Goal: Navigation & Orientation: Find specific page/section

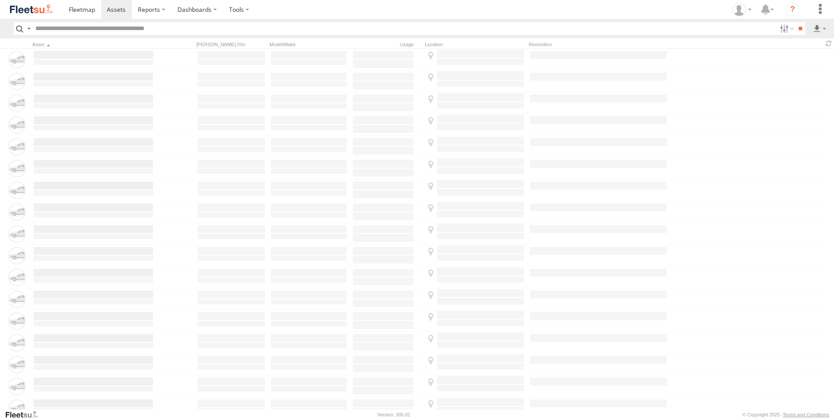
type input "*****"
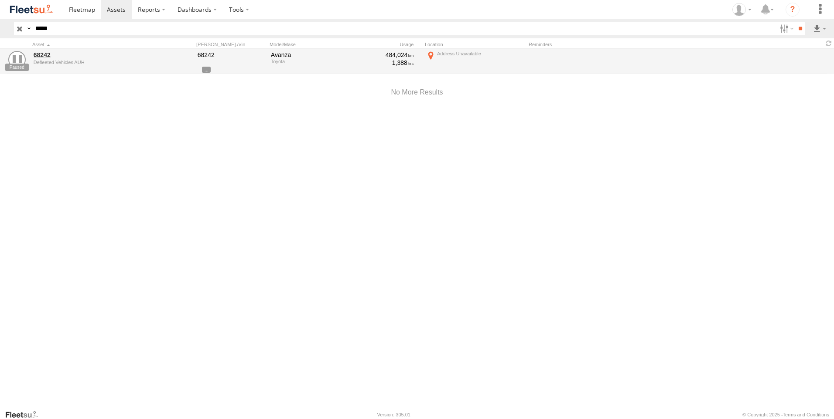
click at [21, 29] on input "button" at bounding box center [19, 28] width 11 height 13
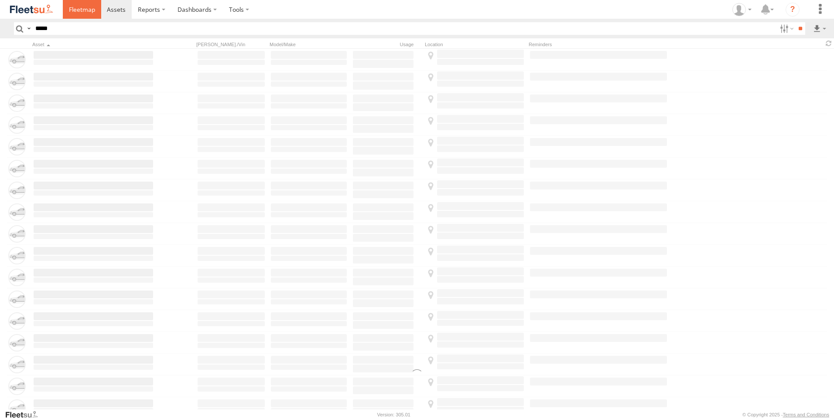
click at [75, 10] on span at bounding box center [82, 9] width 26 height 8
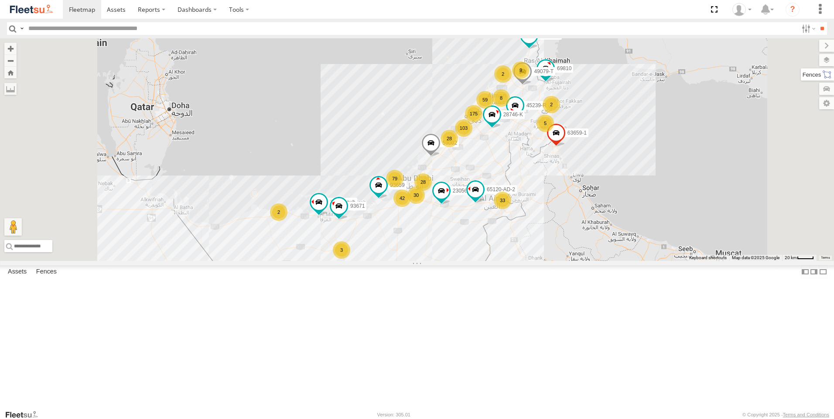
click at [823, 77] on label at bounding box center [817, 74] width 33 height 12
click at [802, 64] on label at bounding box center [818, 60] width 32 height 12
click at [0, 0] on div "Overlays" at bounding box center [0, 0] width 0 height 0
click at [0, 0] on label at bounding box center [0, 0] width 0 height 0
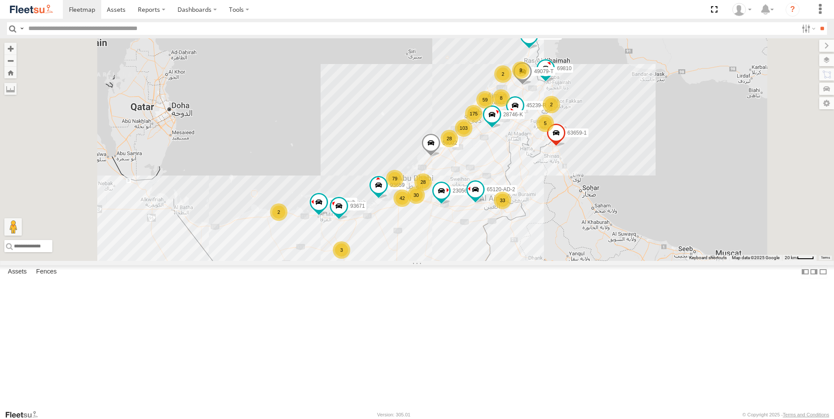
click at [0, 0] on span "Fences" at bounding box center [0, 0] width 0 height 0
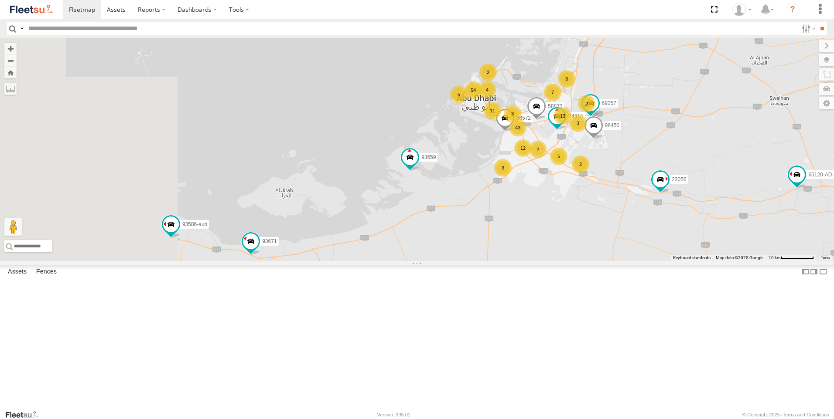
drag, startPoint x: 474, startPoint y: 262, endPoint x: 549, endPoint y: 164, distance: 123.4
click at [549, 164] on div "23056 63659-1 86239-K 93659 45239-R 69810 28746-K 65120-AD-2 59002 49079-T 9358…" at bounding box center [417, 149] width 834 height 223
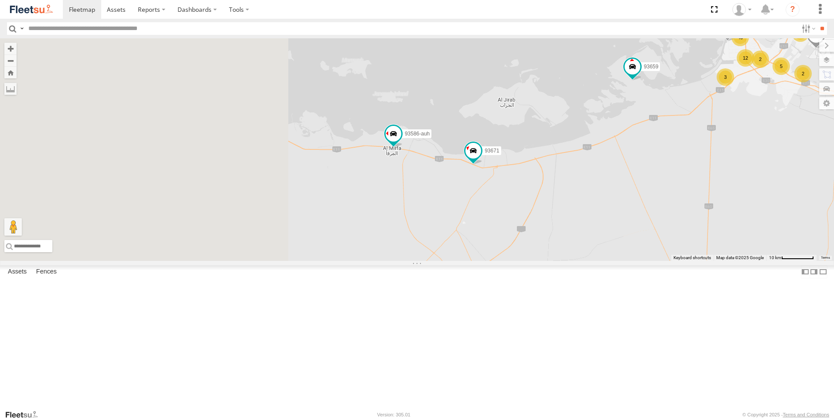
click at [483, 164] on span at bounding box center [473, 153] width 19 height 24
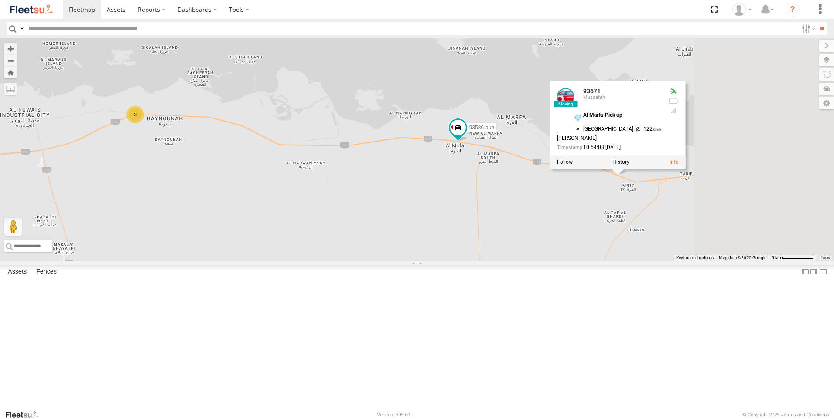
drag, startPoint x: 402, startPoint y: 248, endPoint x: 322, endPoint y: 251, distance: 79.9
click at [322, 251] on div "23056 63659-1 86239-K 93659 45239-R 69810 28746-K 65120-AD-2 59002 49079-T 9358…" at bounding box center [417, 149] width 834 height 223
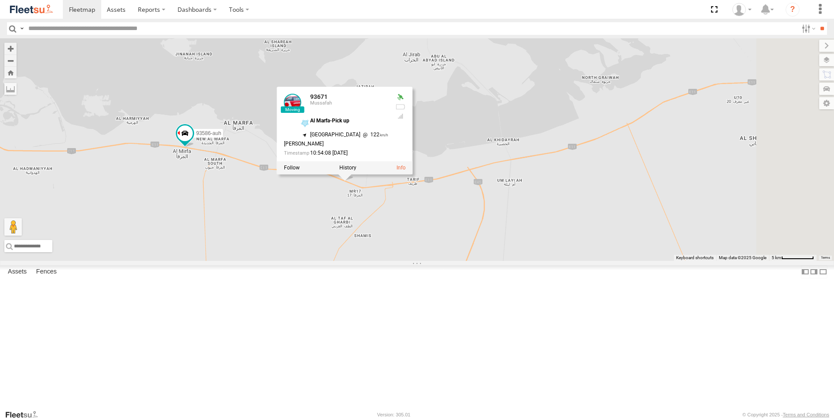
drag, startPoint x: 561, startPoint y: 253, endPoint x: 287, endPoint y: 259, distance: 273.9
click at [287, 259] on div "23056 63659-1 86239-K 93659 45239-R 69810 28746-K 65120-AD-2 59002 49079-T 9358…" at bounding box center [417, 149] width 834 height 223
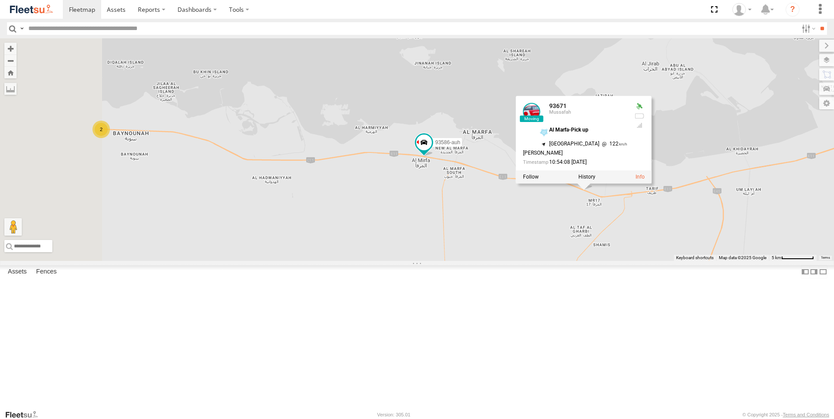
drag, startPoint x: 287, startPoint y: 259, endPoint x: 537, endPoint y: 270, distance: 250.5
click at [537, 261] on div "23056 63659-1 86239-K 93659 45239-R 69810 28746-K 65120-AD-2 59002 49079-T 9358…" at bounding box center [417, 149] width 834 height 223
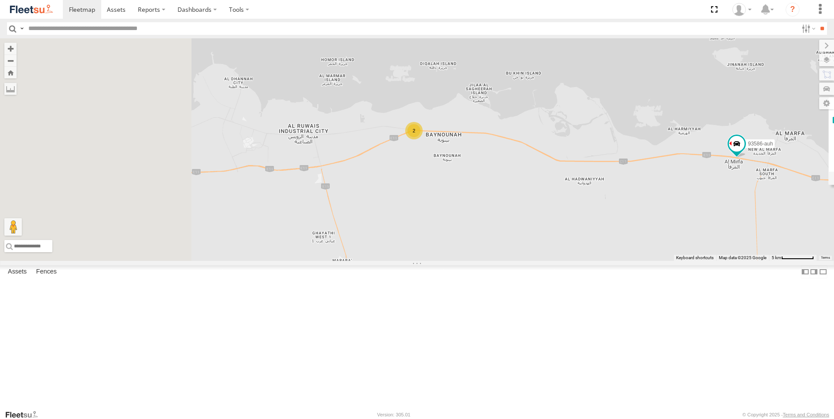
drag, startPoint x: 271, startPoint y: 287, endPoint x: 588, endPoint y: 289, distance: 316.6
click at [588, 261] on div "23056 63659-1 86239-K 93659 45239-R 69810 28746-K 65120-AD-2 59002 49079-T 9358…" at bounding box center [417, 149] width 834 height 223
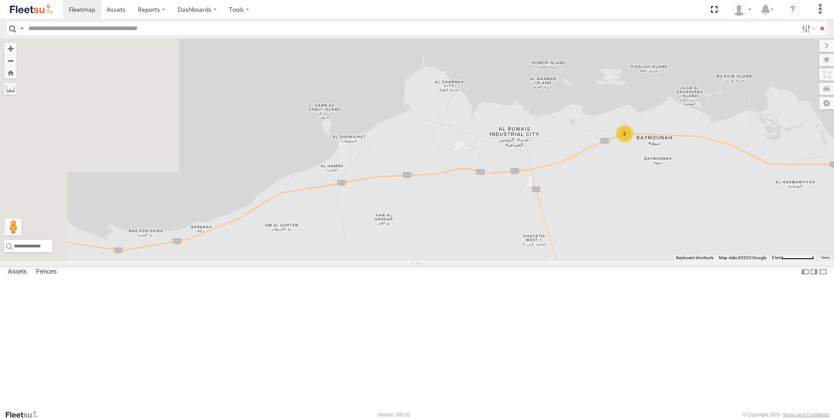
drag, startPoint x: 508, startPoint y: 235, endPoint x: 529, endPoint y: 238, distance: 20.6
click at [529, 238] on div "23056 63659-1 86239-K 93659 45239-R 69810 28746-K 65120-AD-2 59002 49079-T 9358…" at bounding box center [417, 149] width 834 height 223
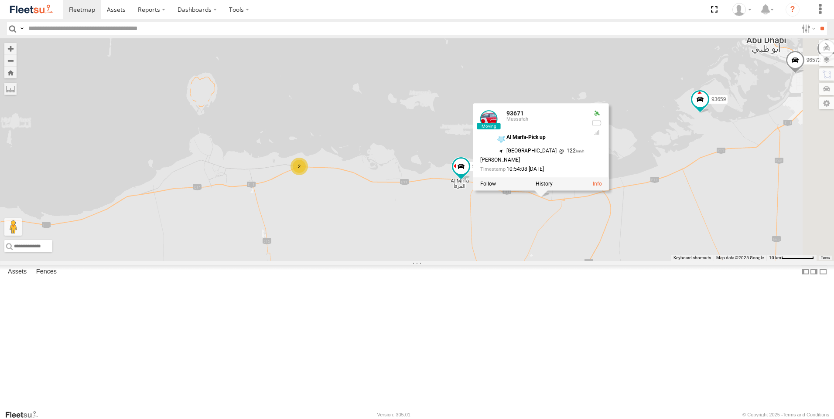
drag, startPoint x: 605, startPoint y: 250, endPoint x: 422, endPoint y: 253, distance: 183.2
click at [422, 253] on div "23056 63659-1 86239-K 93659 45239-R 69810 28746-K 65120-AD-2 59002 49079-T 9358…" at bounding box center [417, 149] width 834 height 223
drag, startPoint x: 596, startPoint y: 259, endPoint x: 449, endPoint y: 286, distance: 148.8
click at [449, 261] on div "23056 63659-1 86239-K 93659 45239-R 69810 28746-K 65120-AD-2 59002 49079-T 9358…" at bounding box center [417, 149] width 834 height 223
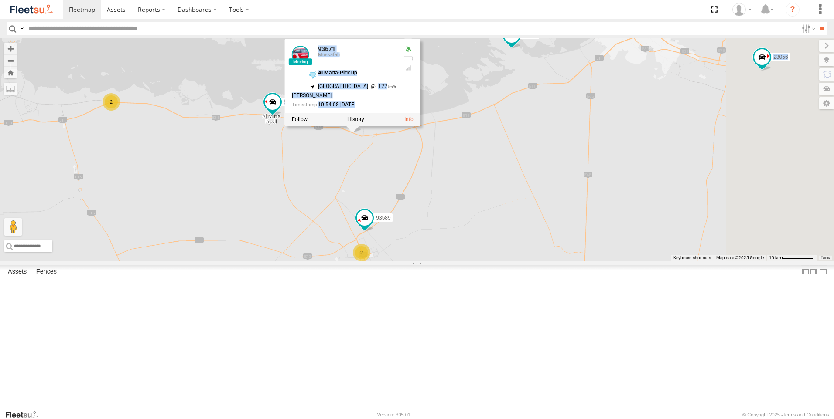
drag, startPoint x: 449, startPoint y: 286, endPoint x: 322, endPoint y: 239, distance: 135.2
click at [322, 239] on div "23056 63659-1 86239-K 93659 45239-R 69810 28746-K 65120-AD-2 59002 49079-T 9358…" at bounding box center [417, 149] width 834 height 223
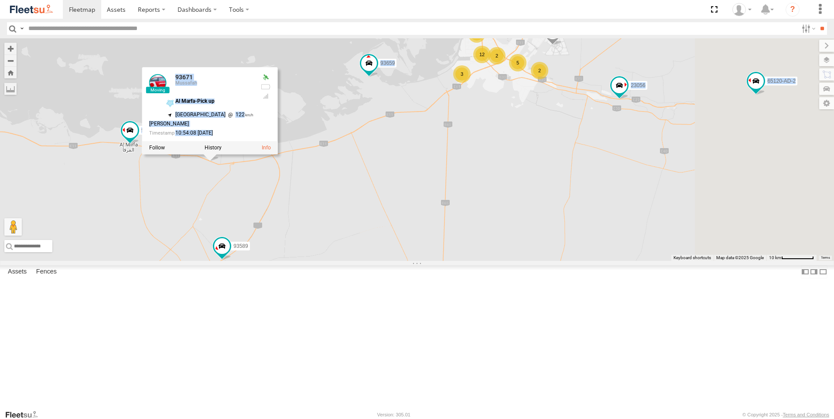
drag, startPoint x: 582, startPoint y: 251, endPoint x: 443, endPoint y: 284, distance: 143.0
click at [443, 261] on div "23056 63659-1 86239-K 93659 45239-R 69810 28746-K 65120-AD-2 59002 49079-T 9358…" at bounding box center [417, 149] width 834 height 223
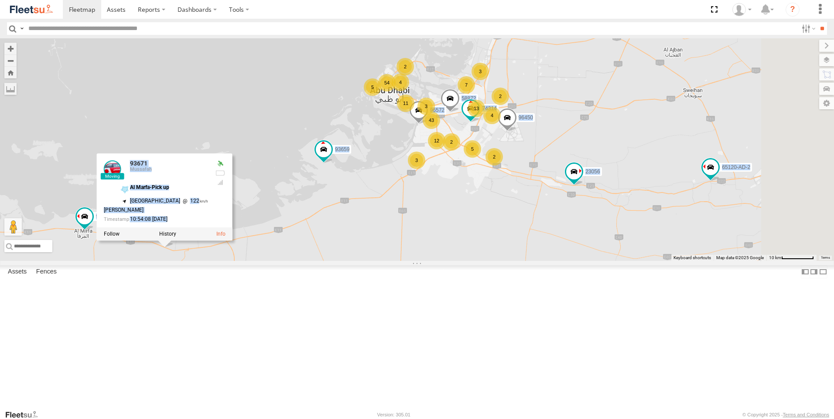
drag, startPoint x: 496, startPoint y: 237, endPoint x: 469, endPoint y: 290, distance: 59.5
click at [469, 261] on div "23056 63659-1 86239-K 93659 45239-R 69810 28746-K 65120-AD-2 59002 49079-T 9358…" at bounding box center [417, 149] width 834 height 223
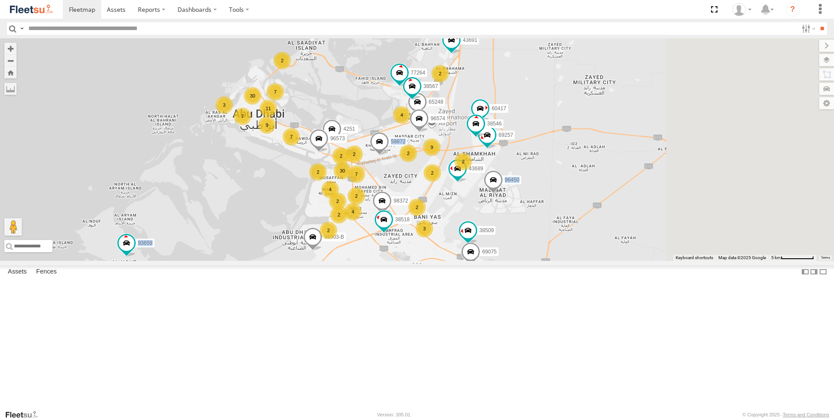
drag, startPoint x: 515, startPoint y: 232, endPoint x: 479, endPoint y: 263, distance: 47.6
click at [479, 261] on div "23056 63659-1 86239-K 93659 45239-R 69810 28746-K 65120-AD-2 59002 49079-T 9358…" at bounding box center [417, 149] width 834 height 223
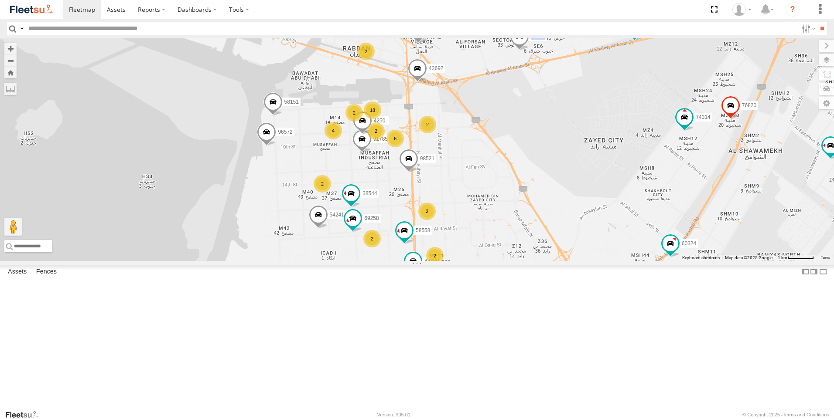
drag, startPoint x: 593, startPoint y: 214, endPoint x: 573, endPoint y: 180, distance: 38.9
click at [573, 180] on div "23056 63659-1 86239-K 93659 45239-R 69810 28746-K 65120-AD-2 59002 49079-T 9358…" at bounding box center [417, 149] width 834 height 223
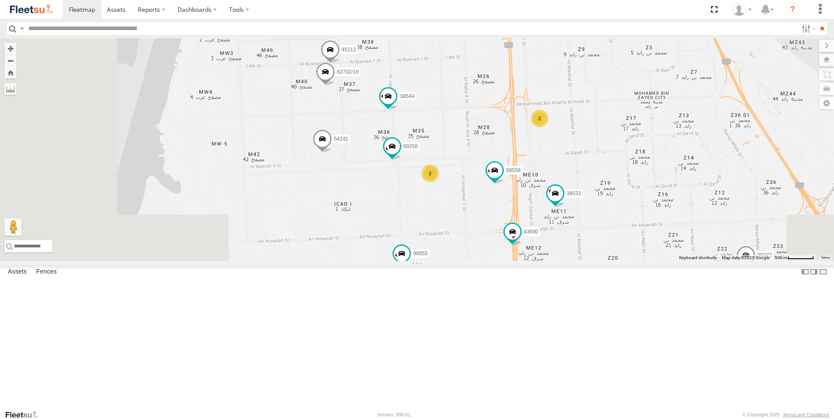
drag, startPoint x: 433, startPoint y: 329, endPoint x: 528, endPoint y: 194, distance: 164.4
click at [528, 194] on div "23056 63659-1 86239-K 93659 45239-R 69810 28746-K 65120-AD-2 59002 49079-T 9358…" at bounding box center [417, 149] width 834 height 223
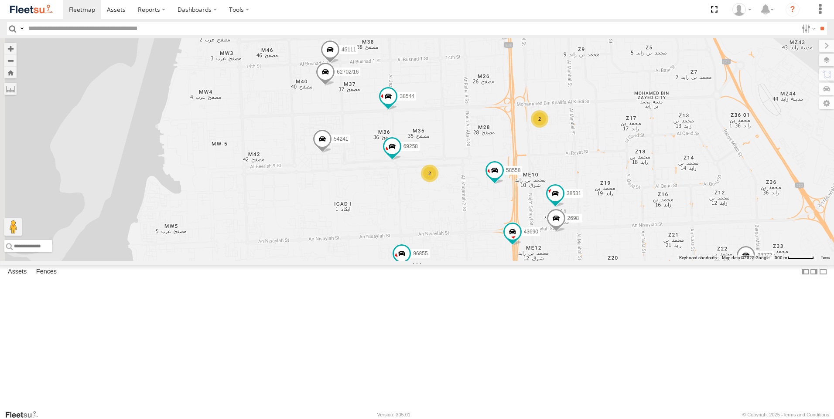
click at [332, 153] on span at bounding box center [322, 142] width 19 height 24
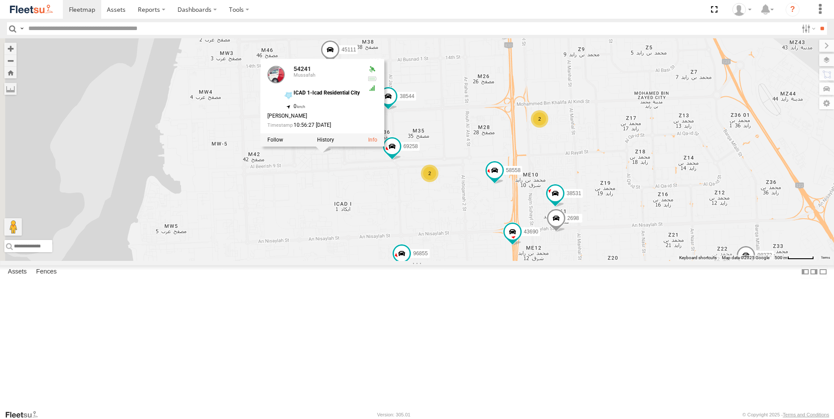
click at [428, 256] on div "23056 63659-1 86239-K 93659 45239-R 69810 28746-K 65120-AD-2 59002 49079-T 9358…" at bounding box center [417, 149] width 834 height 223
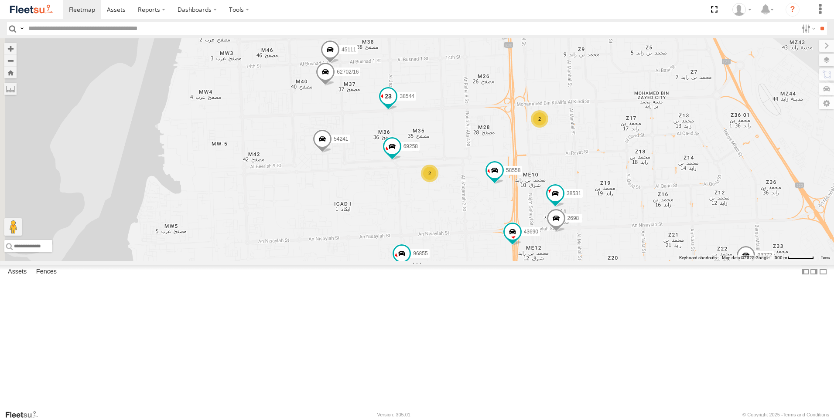
click at [396, 104] on span at bounding box center [388, 97] width 16 height 16
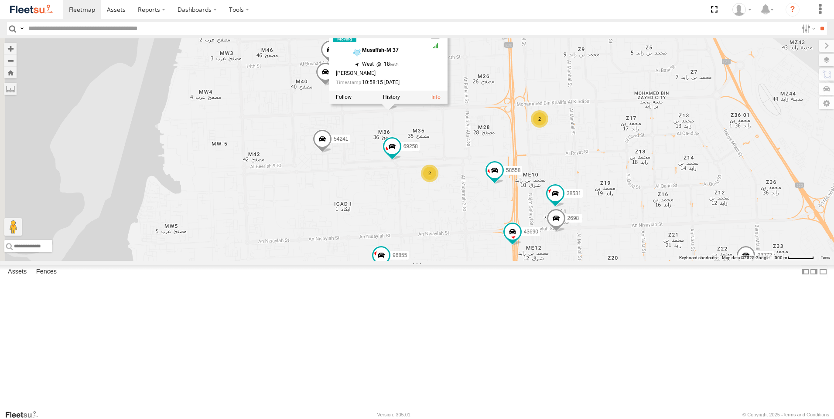
click at [434, 250] on div "23056 63659-1 86239-K 93659 45239-R 69810 28746-K 65120-AD-2 59002 49079-T 9358…" at bounding box center [417, 149] width 834 height 223
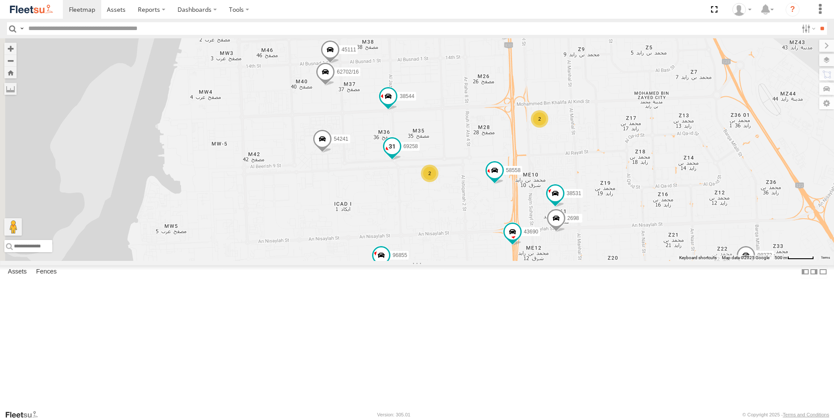
click at [400, 154] on span at bounding box center [392, 146] width 16 height 16
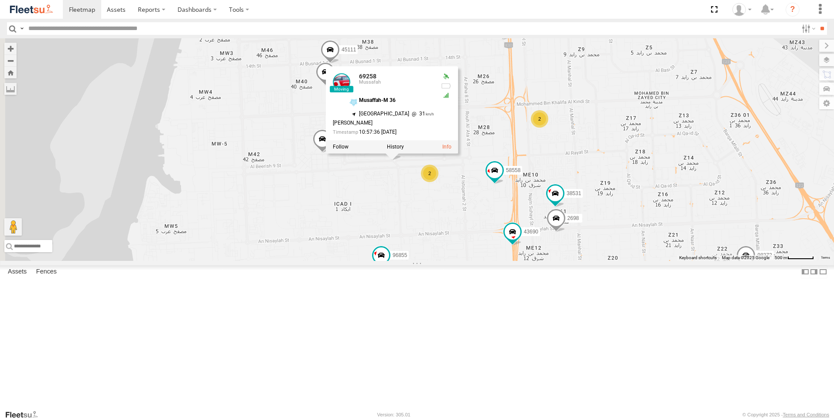
click at [420, 261] on div "23056 63659-1 86239-K 93659 45239-R 69810 28746-K 65120-AD-2 59002 49079-T 9358…" at bounding box center [417, 149] width 834 height 223
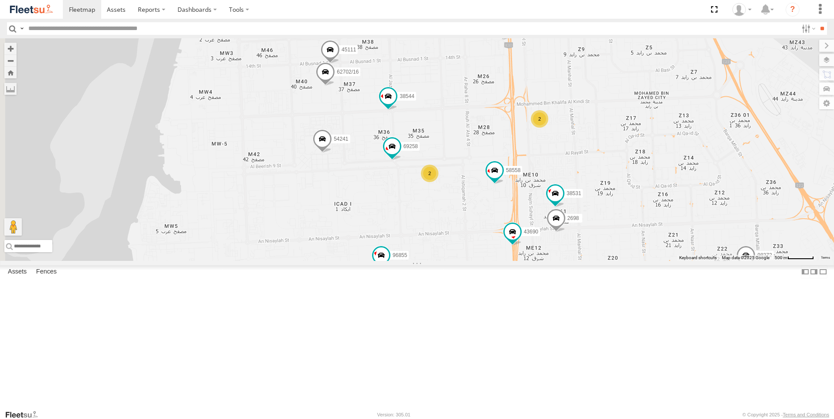
click at [335, 86] on span at bounding box center [325, 74] width 19 height 24
click at [380, 193] on div "23056 63659-1 86239-K 93659 45239-R 69810 28746-K 65120-AD-2 59002 49079-T 9358…" at bounding box center [417, 149] width 834 height 223
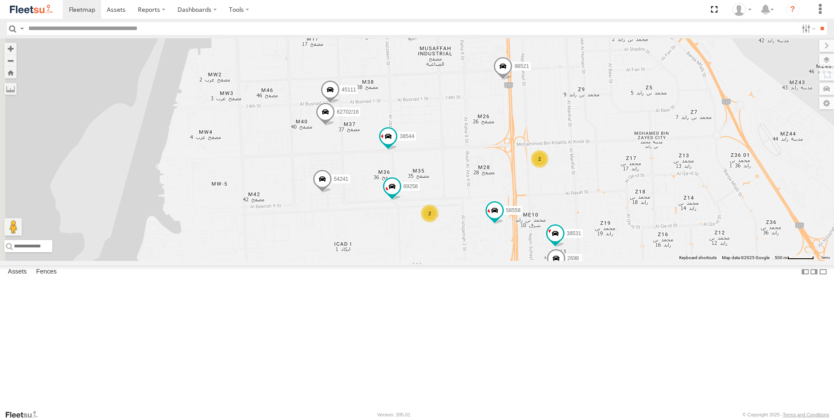
drag, startPoint x: 384, startPoint y: 189, endPoint x: 384, endPoint y: 231, distance: 41.4
click at [384, 231] on div "23056 63659-1 86239-K 93659 45239-R 69810 28746-K 65120-AD-2 59002 49079-T 9358…" at bounding box center [417, 149] width 834 height 223
click at [426, 167] on div "23056 63659-1 86239-K 93659 45239-R 69810 28746-K 65120-AD-2 59002 49079-T 9358…" at bounding box center [417, 149] width 834 height 223
click at [340, 104] on span at bounding box center [329, 92] width 19 height 24
click at [351, 211] on div "23056 63659-1 86239-K 93659 45239-R 69810 28746-K 65120-AD-2 59002 49079-T 9358…" at bounding box center [417, 149] width 834 height 223
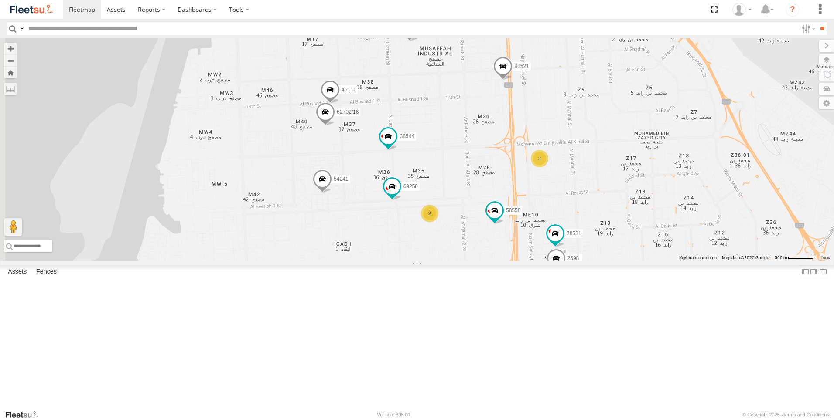
click at [229, 27] on span at bounding box center [219, 15] width 19 height 24
click at [337, 150] on div "23056 63659-1 86239-K 93659 45239-R 69810 28746-K 65120-AD-2 59002 49079-T 9358…" at bounding box center [417, 149] width 834 height 223
drag, startPoint x: 512, startPoint y: 107, endPoint x: 510, endPoint y: 111, distance: 4.5
click at [419, 41] on span at bounding box center [409, 30] width 19 height 24
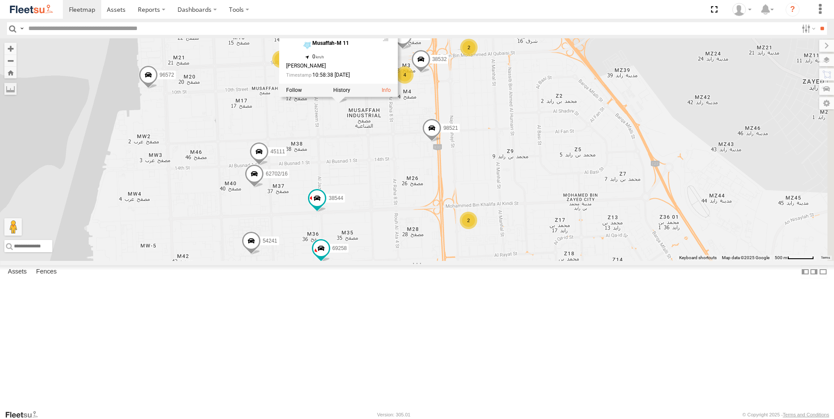
drag, startPoint x: 499, startPoint y: 127, endPoint x: 399, endPoint y: 222, distance: 138.2
click at [399, 222] on div "23056 63659-1 86239-K 93659 45239-R 69810 28746-K 65120-AD-2 59002 49079-T 9358…" at bounding box center [417, 149] width 834 height 223
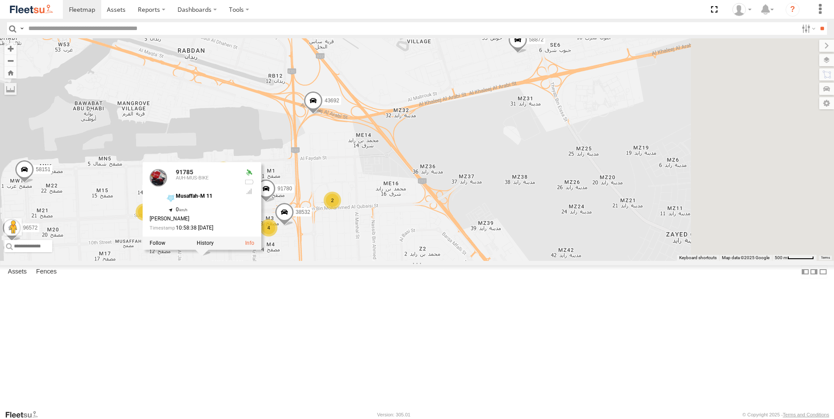
drag, startPoint x: 593, startPoint y: 187, endPoint x: 482, endPoint y: 314, distance: 168.7
click at [482, 261] on div "23056 63659-1 86239-K 93659 45239-R 69810 28746-K 65120-AD-2 59002 49079-T 9358…" at bounding box center [417, 149] width 834 height 223
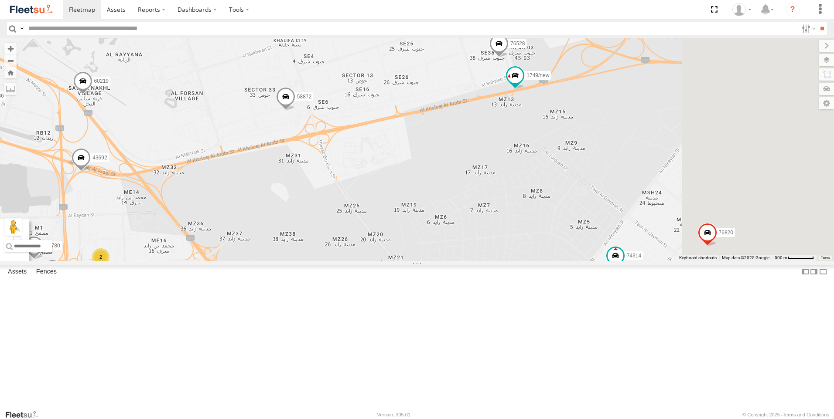
drag, startPoint x: 643, startPoint y: 165, endPoint x: 411, endPoint y: 220, distance: 238.4
click at [411, 220] on div "23056 63659-1 86239-K 93659 45239-R 69810 28746-K 65120-AD-2 59002 49079-T 9358…" at bounding box center [417, 149] width 834 height 223
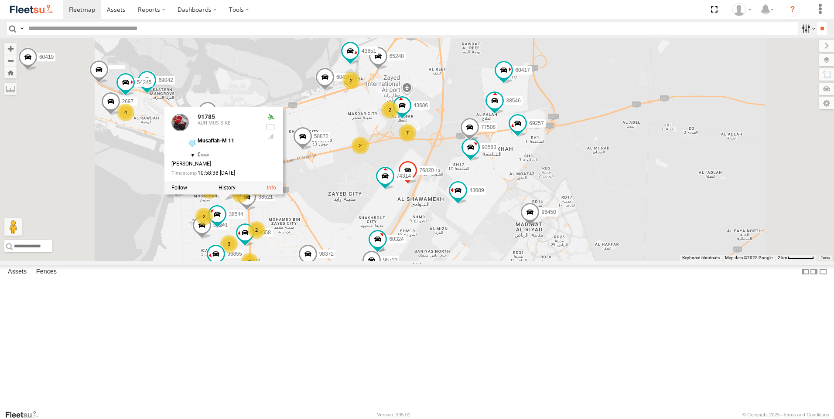
click at [798, 29] on label at bounding box center [807, 28] width 19 height 13
click at [0, 0] on span "AUH" at bounding box center [0, 0] width 0 height 0
click at [817, 28] on input "**" at bounding box center [822, 28] width 10 height 13
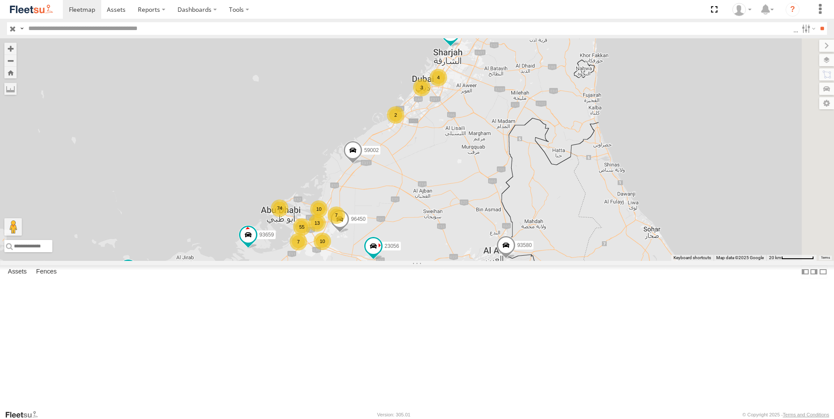
drag, startPoint x: 639, startPoint y: 212, endPoint x: 493, endPoint y: 264, distance: 154.6
click at [493, 261] on div "96450 10 74 55 23056 7 4 2 2 3 3 10 93659 13 7 59002 88129 93586-auh 93671 93580" at bounding box center [417, 149] width 834 height 223
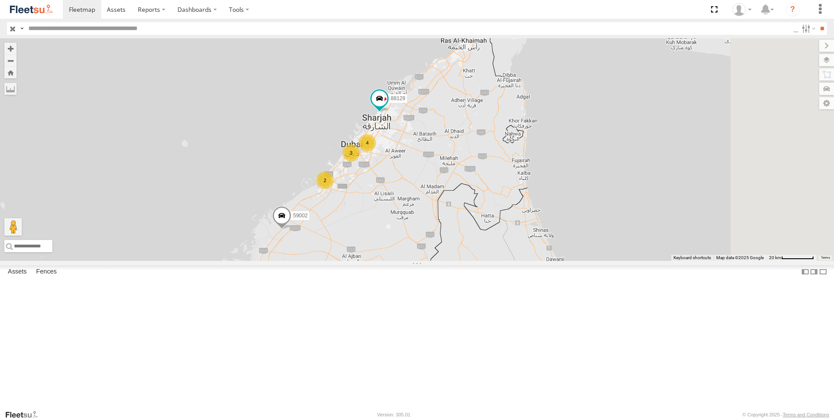
drag, startPoint x: 577, startPoint y: 214, endPoint x: 505, endPoint y: 279, distance: 97.5
click at [505, 261] on div "96450 10 74 55 23056 7 4 2 2 3 3 10 93659 13 7 59002 88129 93586-auh 93671 93580" at bounding box center [417, 149] width 834 height 223
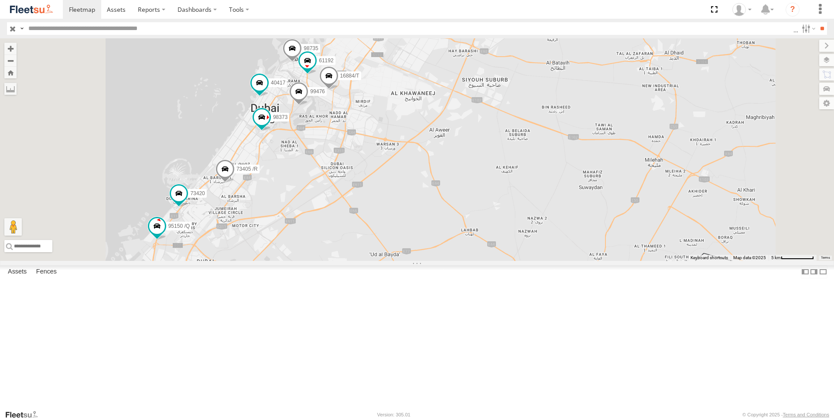
drag, startPoint x: 487, startPoint y: 213, endPoint x: 559, endPoint y: 344, distance: 149.1
click at [561, 261] on div "96450 23056 93659 59002 88129 93586-auh 93671 93580 16884/T 95150 /Q 98373 9947…" at bounding box center [417, 149] width 834 height 223
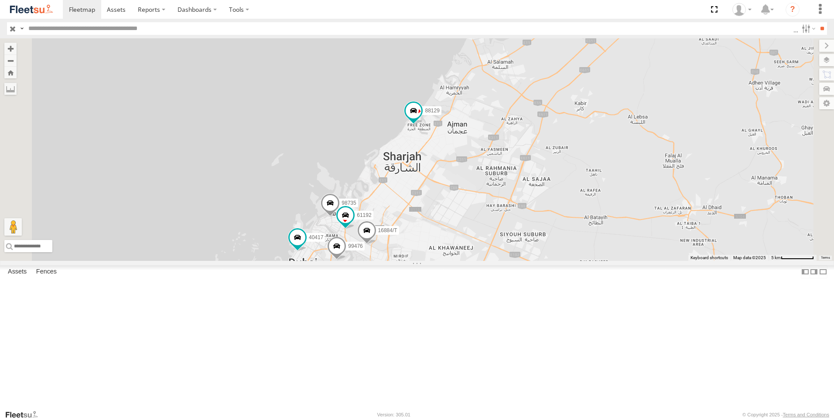
drag, startPoint x: 512, startPoint y: 243, endPoint x: 511, endPoint y: 316, distance: 72.4
click at [511, 261] on div "96450 23056 93659 59002 88129 93586-auh 93671 93580 16884/T 95150 /Q 98373 9947…" at bounding box center [417, 149] width 834 height 223
click at [421, 118] on span at bounding box center [414, 110] width 16 height 16
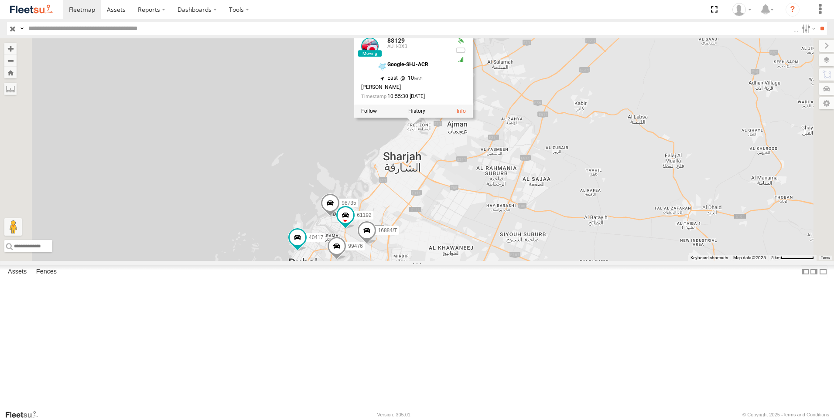
click at [533, 261] on div "96450 23056 93659 59002 88129 93586-auh 93671 93580 16884/T 95150 /Q 98373 9947…" at bounding box center [417, 149] width 834 height 223
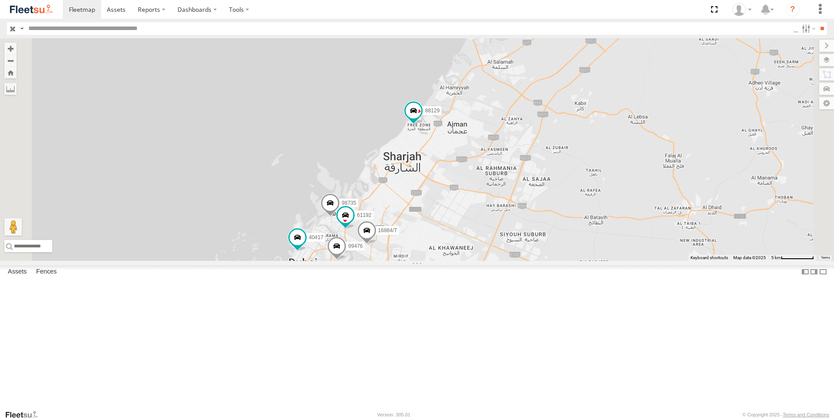
click at [505, 261] on div "96450 23056 93659 59002 88129 93586-auh 93671 93580 16884/T 95150 /Q 98373 9947…" at bounding box center [417, 149] width 834 height 223
click at [75, 8] on span at bounding box center [82, 9] width 26 height 8
